Goal: Download file/media

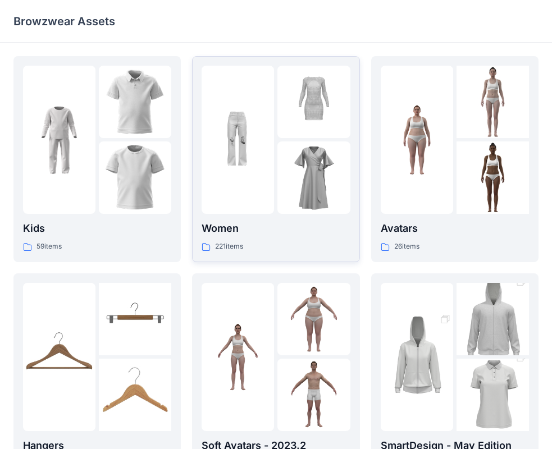
click at [316, 165] on img at bounding box center [313, 178] width 72 height 72
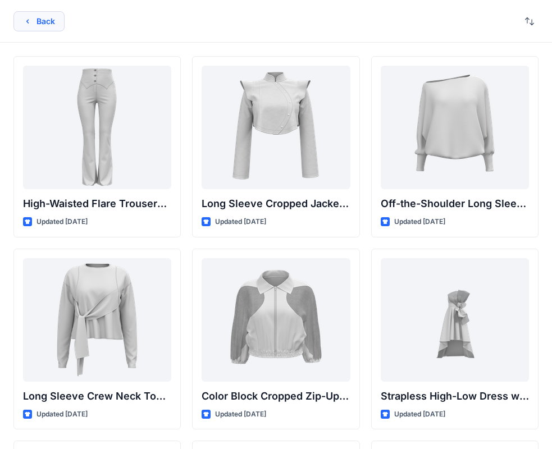
click at [48, 24] on button "Back" at bounding box center [38, 21] width 51 height 20
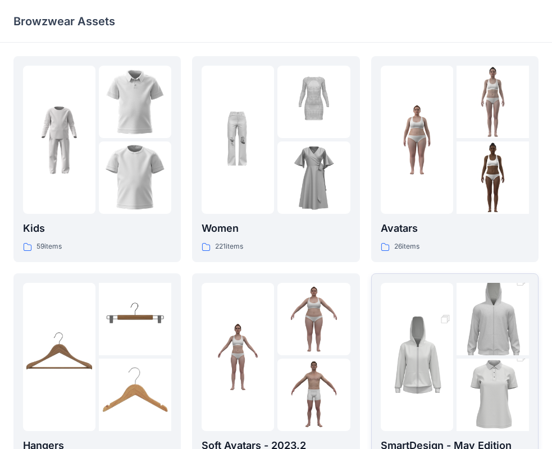
click at [478, 350] on img at bounding box center [493, 319] width 72 height 109
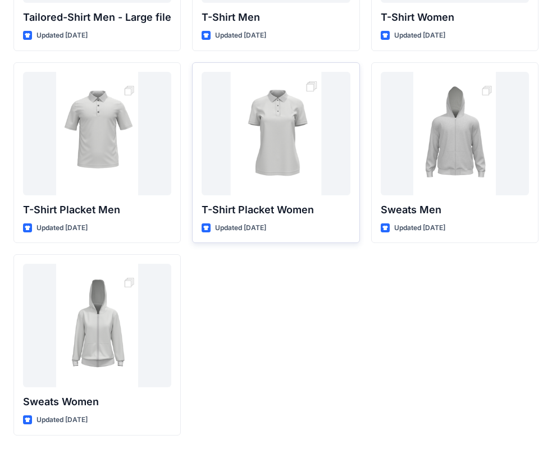
scroll to position [18, 0]
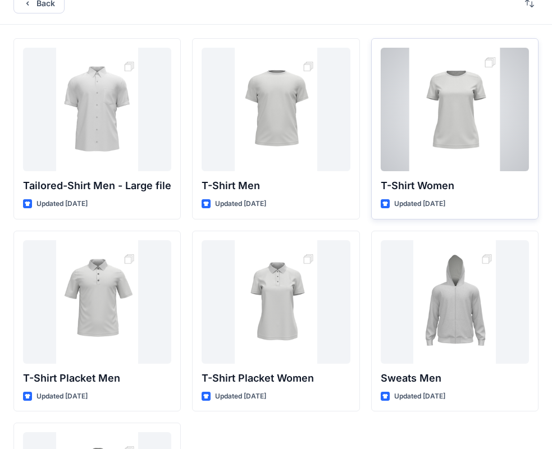
click at [430, 160] on div at bounding box center [455, 110] width 148 height 124
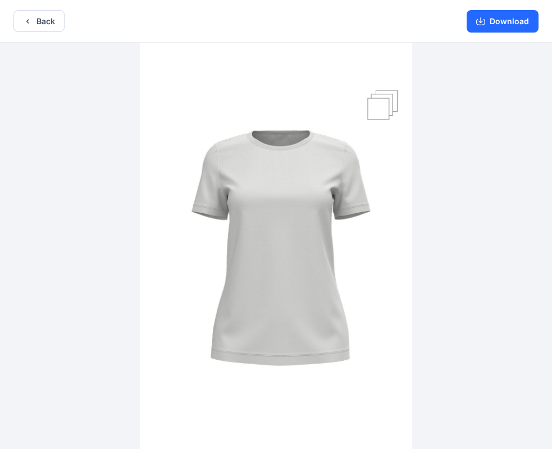
click at [523, 34] on div "Download" at bounding box center [502, 21] width 99 height 42
click at [520, 21] on button "Download" at bounding box center [503, 21] width 72 height 22
